Goal: Task Accomplishment & Management: Use online tool/utility

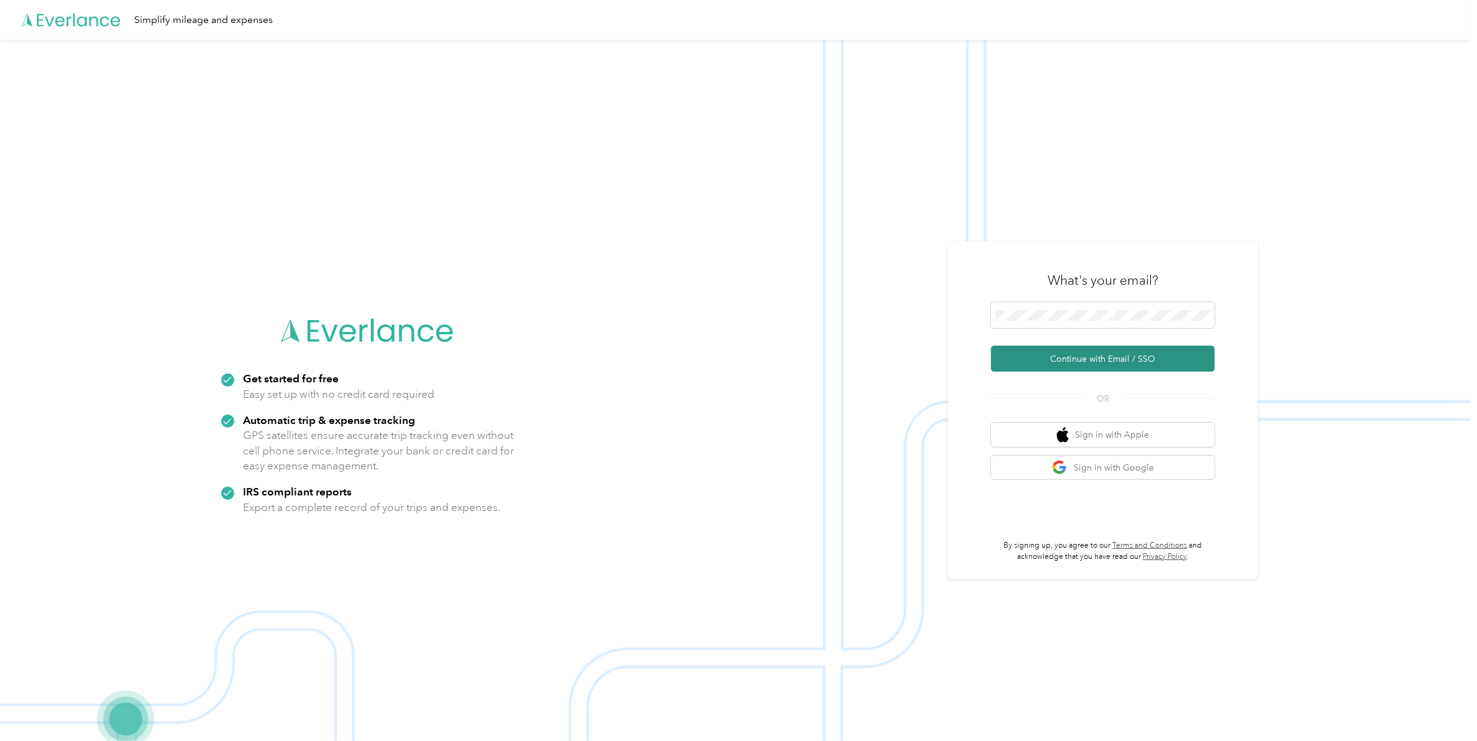
click at [1089, 362] on button "Continue with Email / SSO" at bounding box center [1103, 359] width 224 height 26
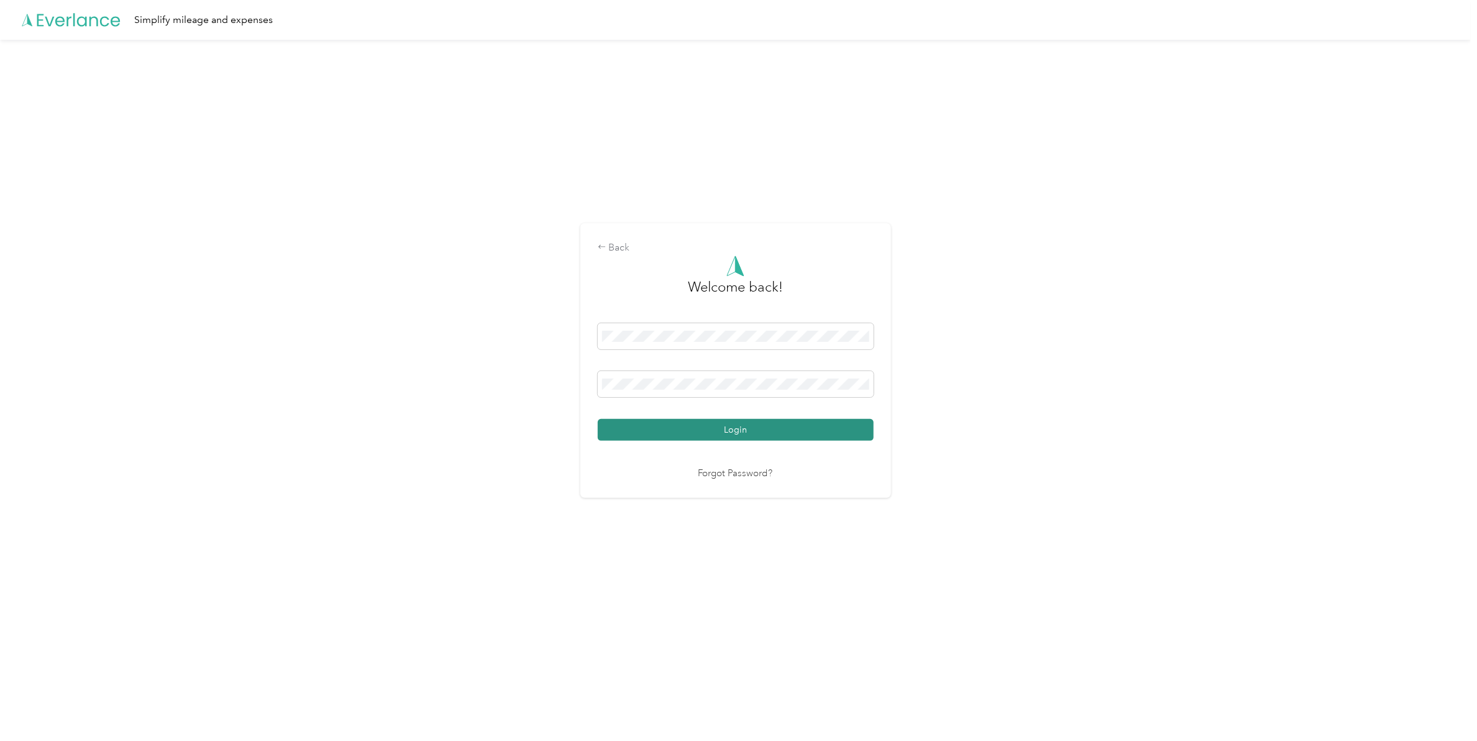
click at [771, 426] on button "Login" at bounding box center [736, 430] width 276 height 22
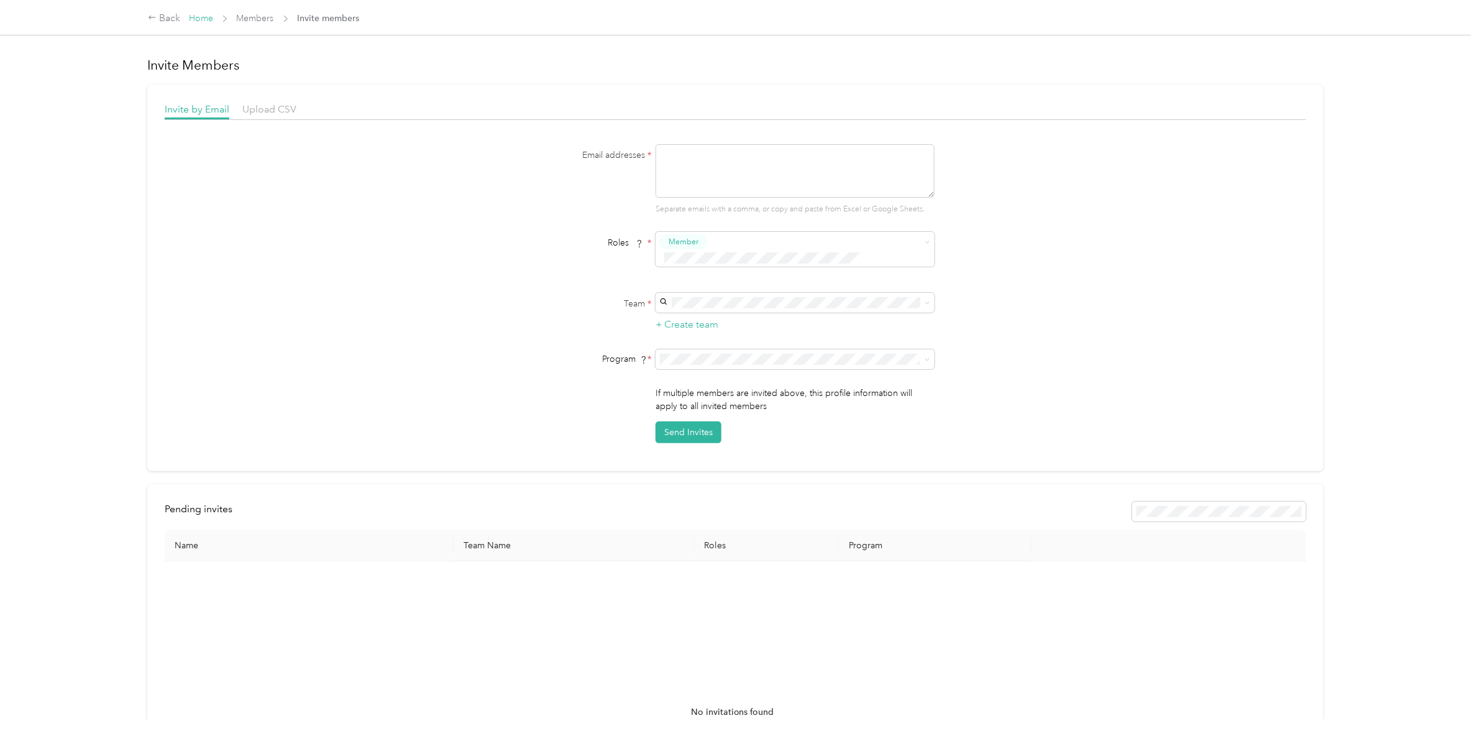
click at [195, 16] on link "Home" at bounding box center [201, 18] width 24 height 11
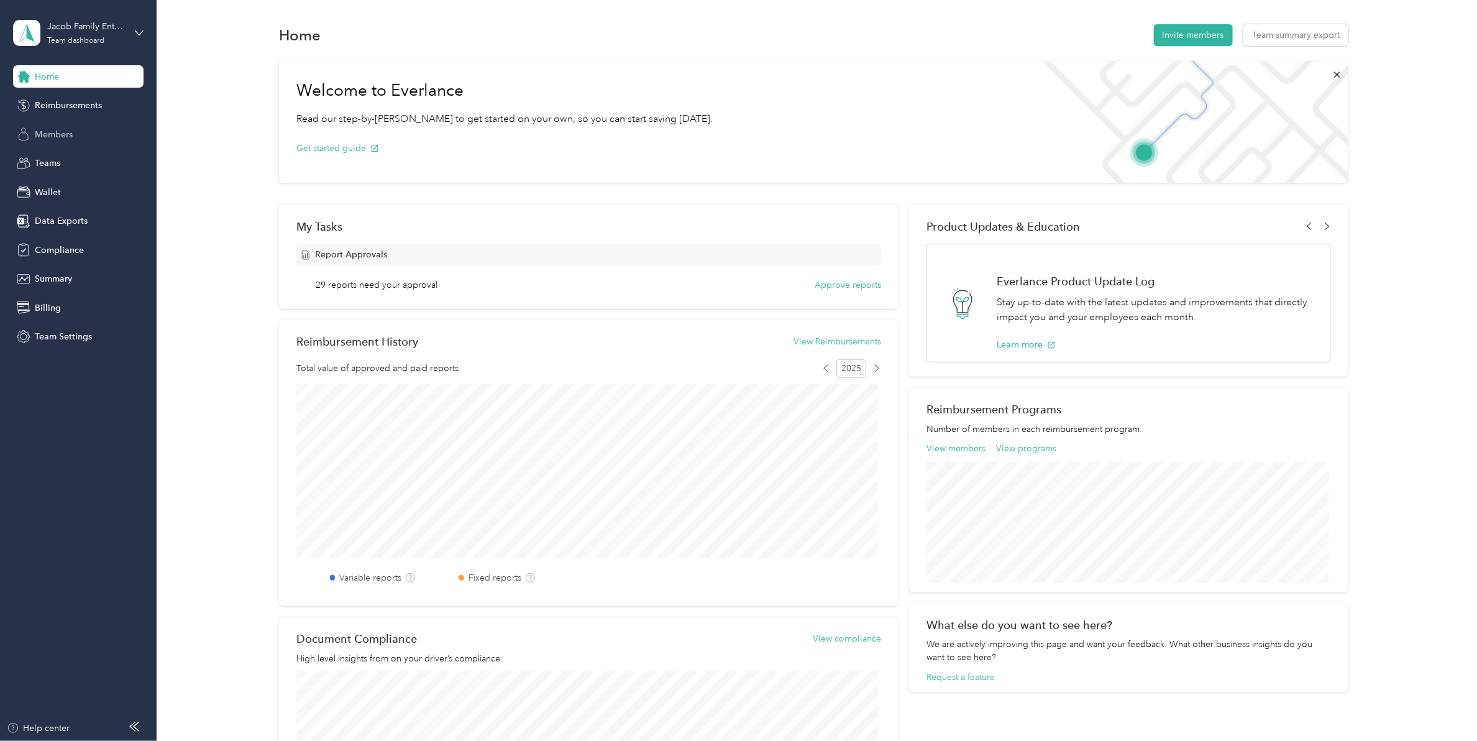
click at [63, 134] on span "Members" at bounding box center [54, 134] width 38 height 13
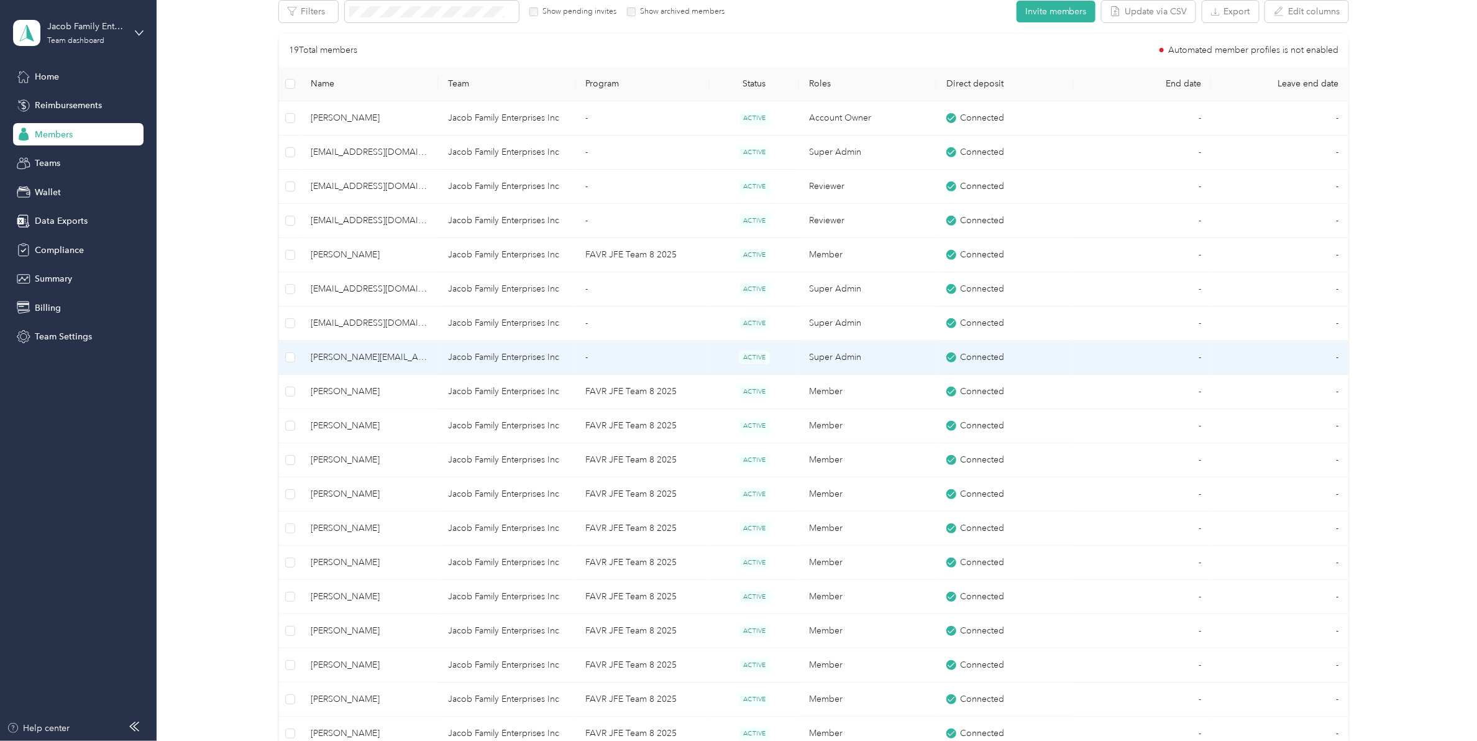
scroll to position [311, 0]
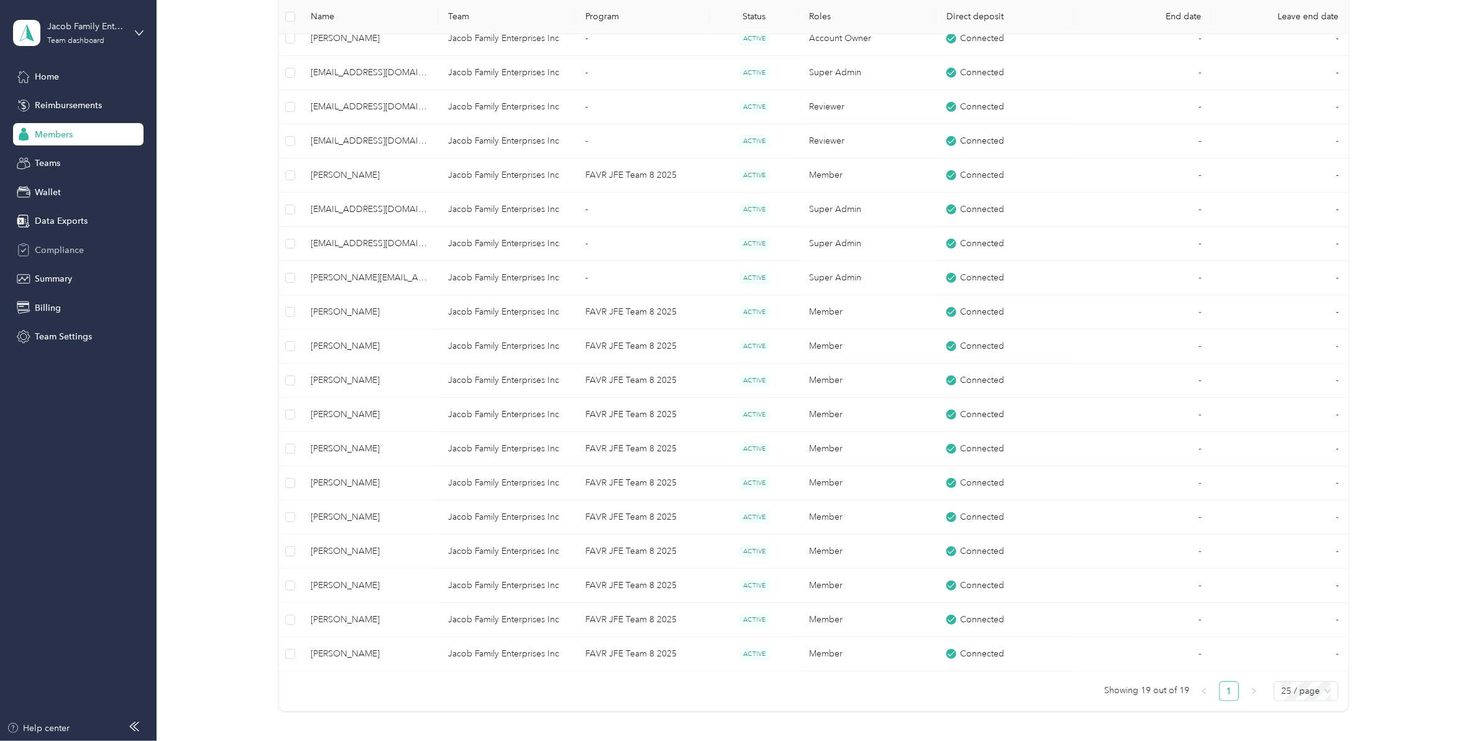
click at [62, 239] on div "Compliance" at bounding box center [78, 250] width 131 height 22
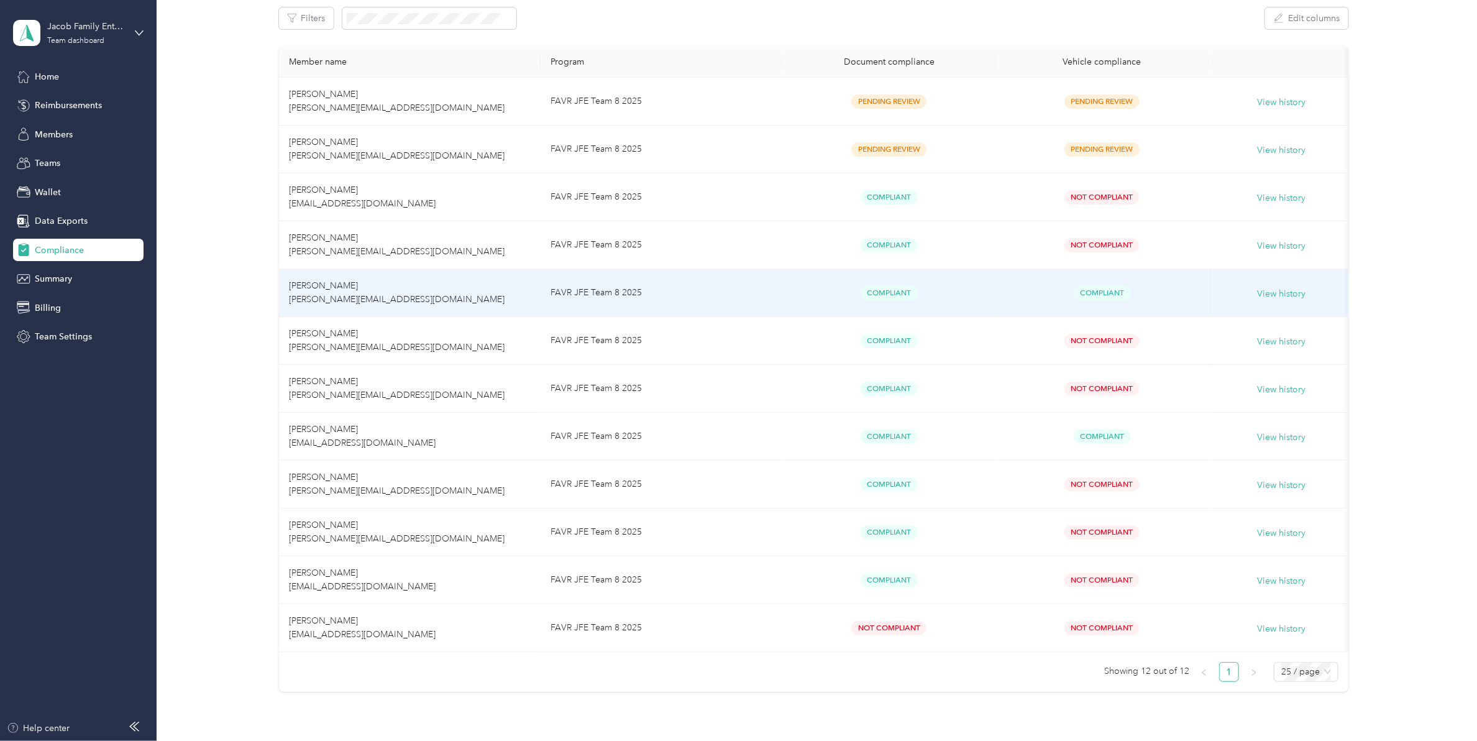
scroll to position [207, 0]
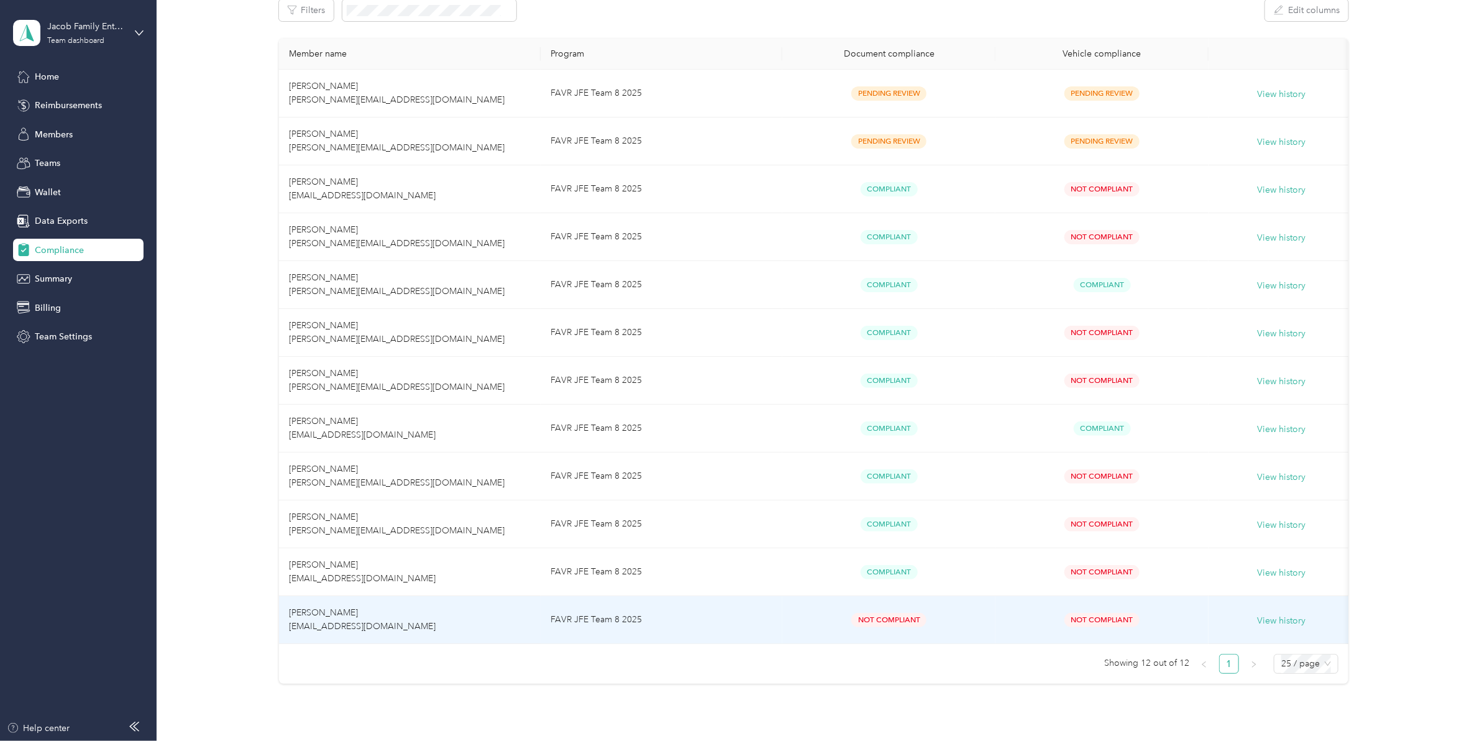
click at [381, 628] on span "[PERSON_NAME] [EMAIL_ADDRESS][DOMAIN_NAME]" at bounding box center [362, 619] width 147 height 24
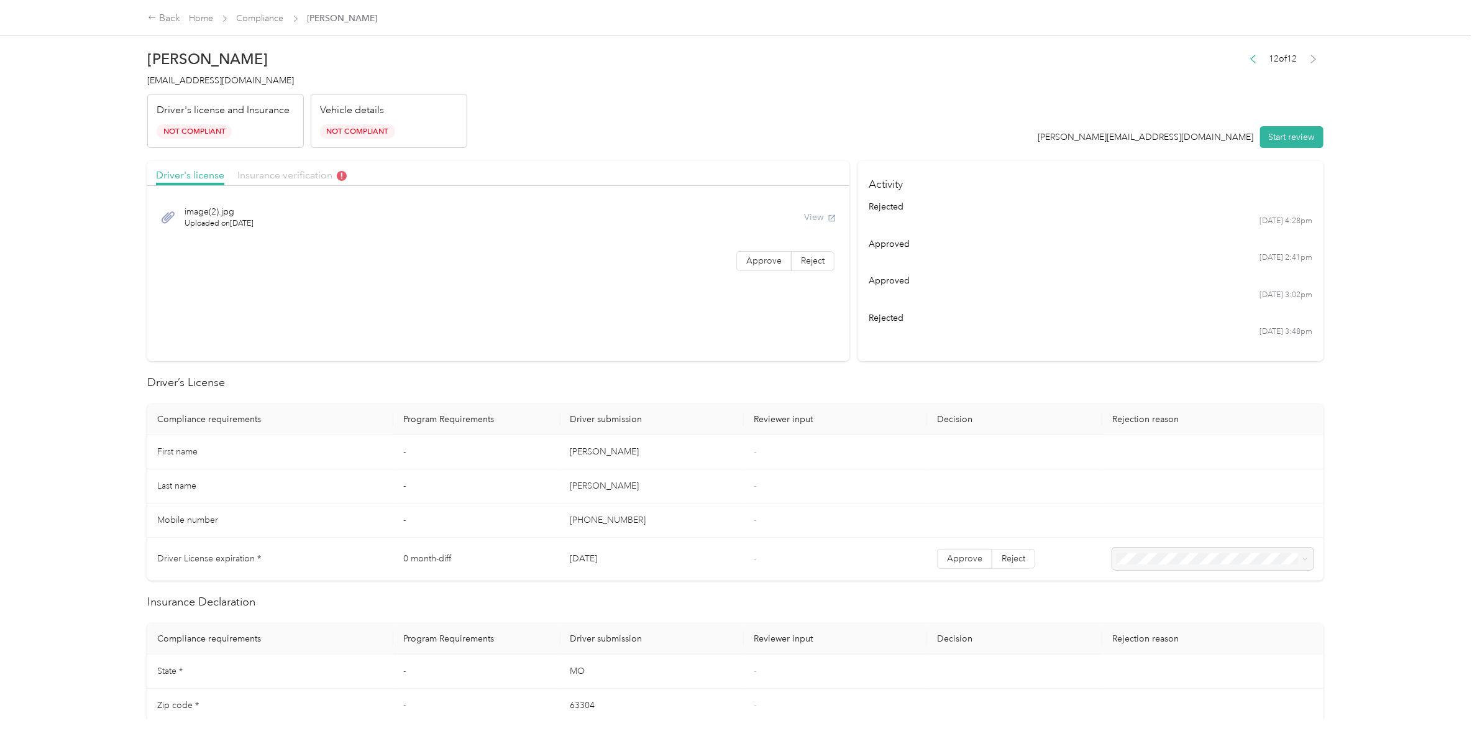
click at [280, 174] on span "Insurance verification" at bounding box center [291, 175] width 109 height 12
click at [1297, 135] on button "Start review" at bounding box center [1291, 137] width 63 height 22
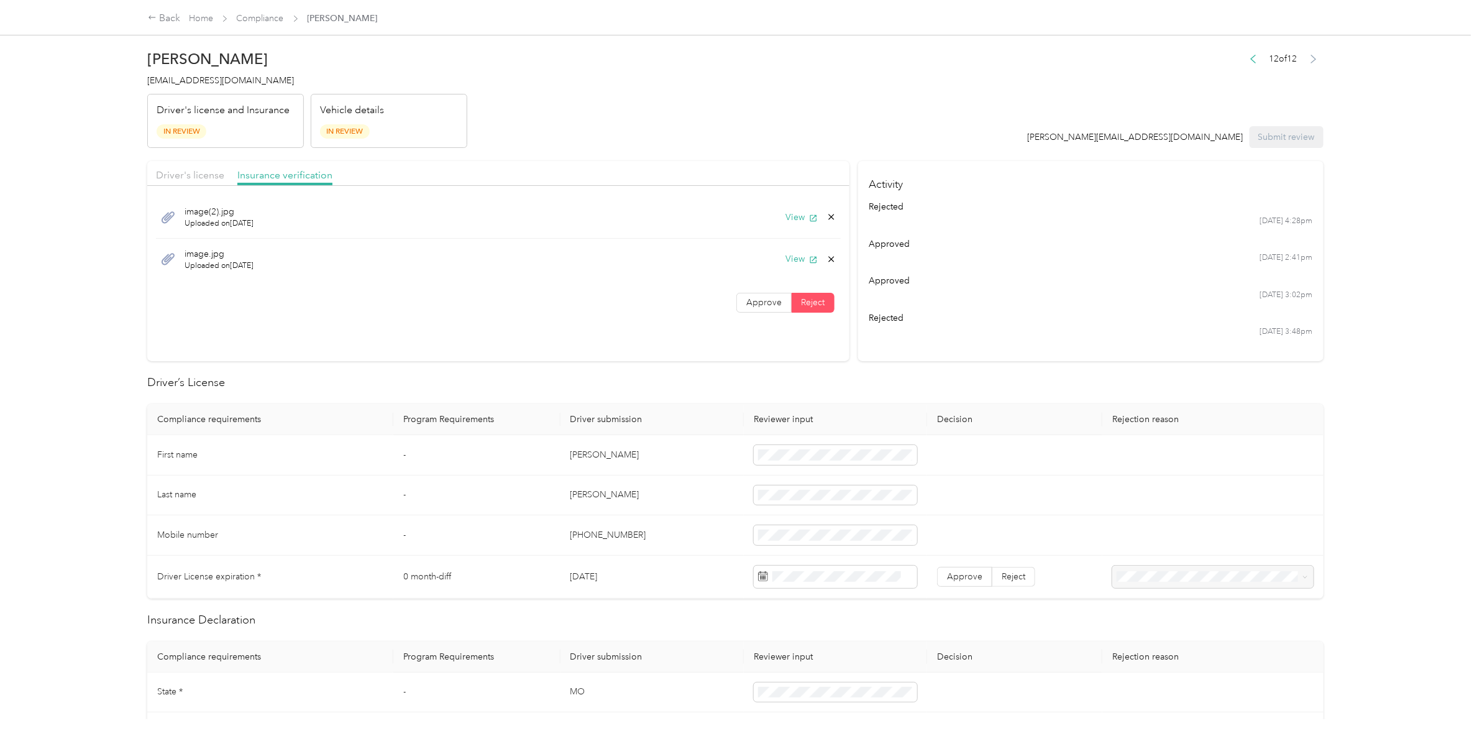
click at [809, 300] on span "Reject" at bounding box center [813, 302] width 24 height 11
